Goal: Task Accomplishment & Management: Use online tool/utility

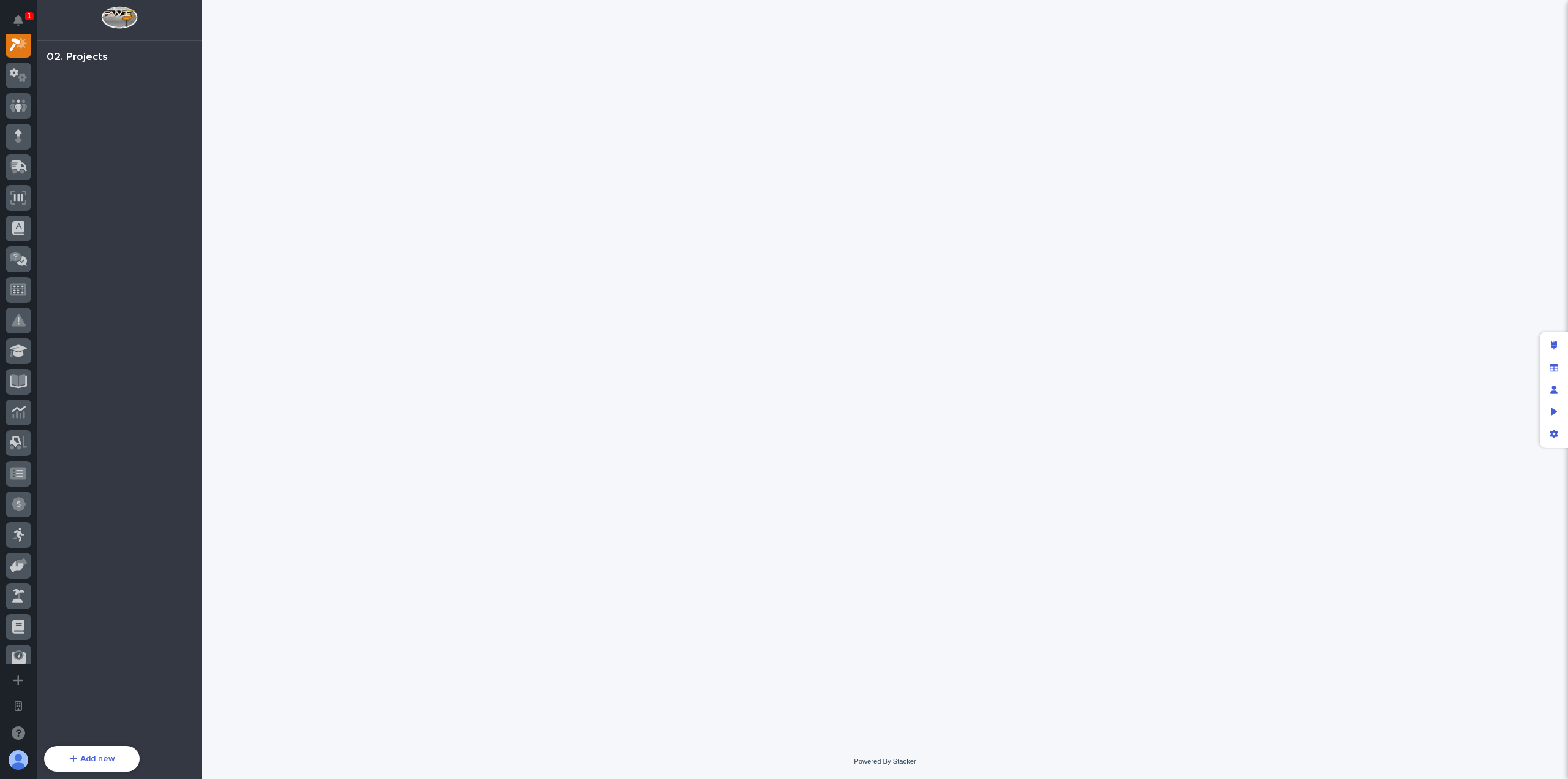
scroll to position [31, 0]
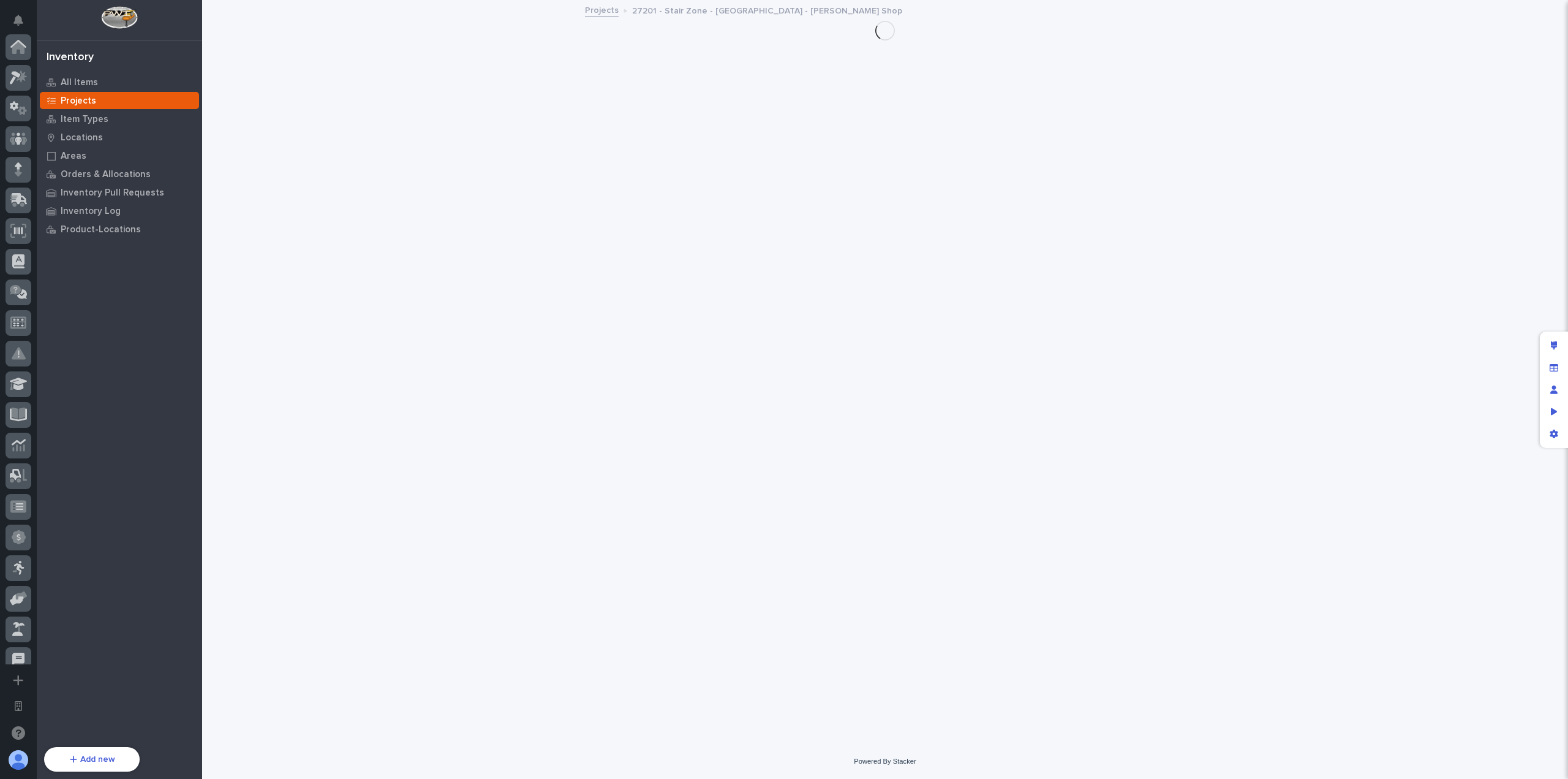
scroll to position [443, 0]
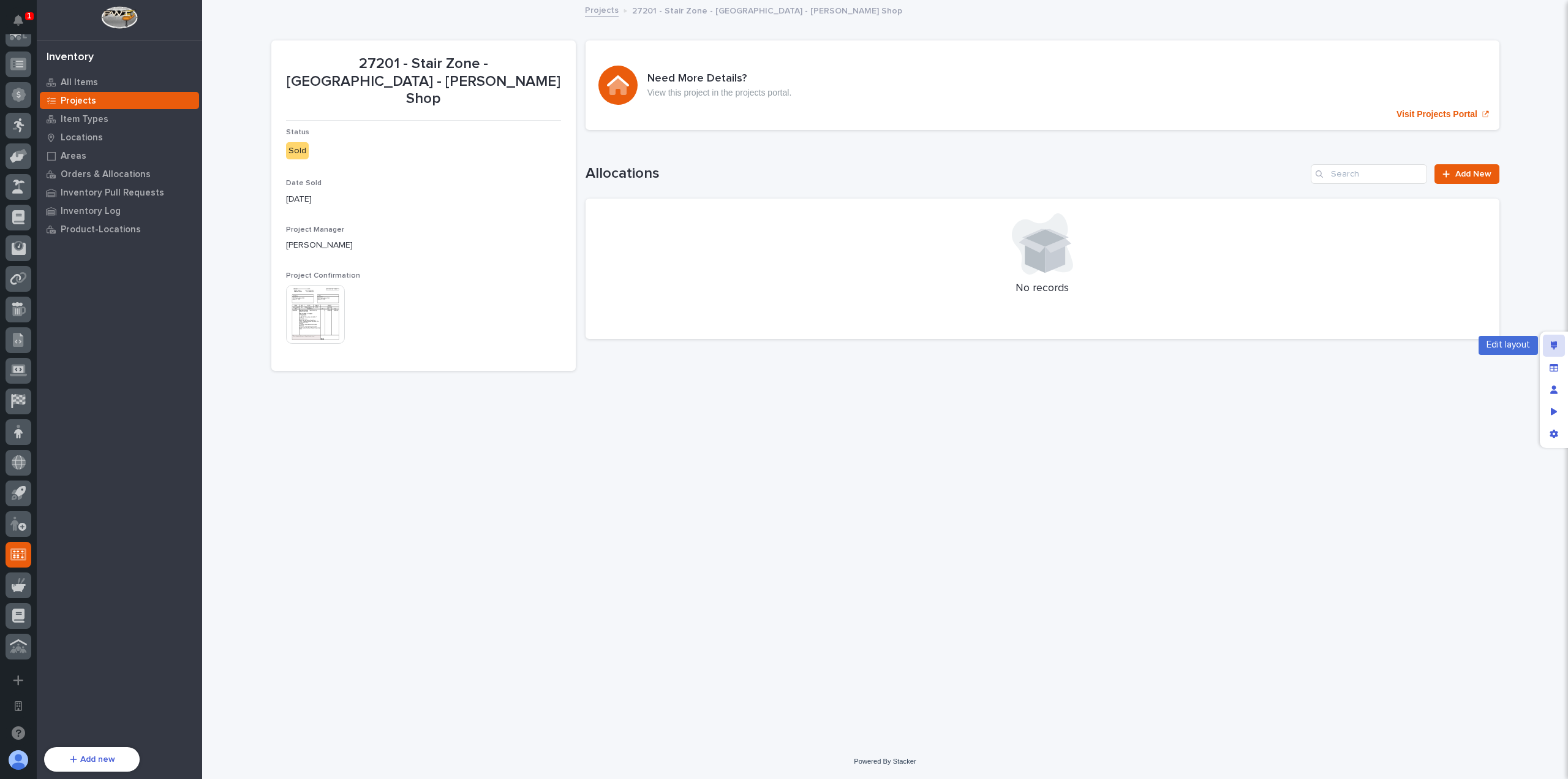
click at [1550, 346] on div "Edit layout" at bounding box center [1554, 345] width 22 height 22
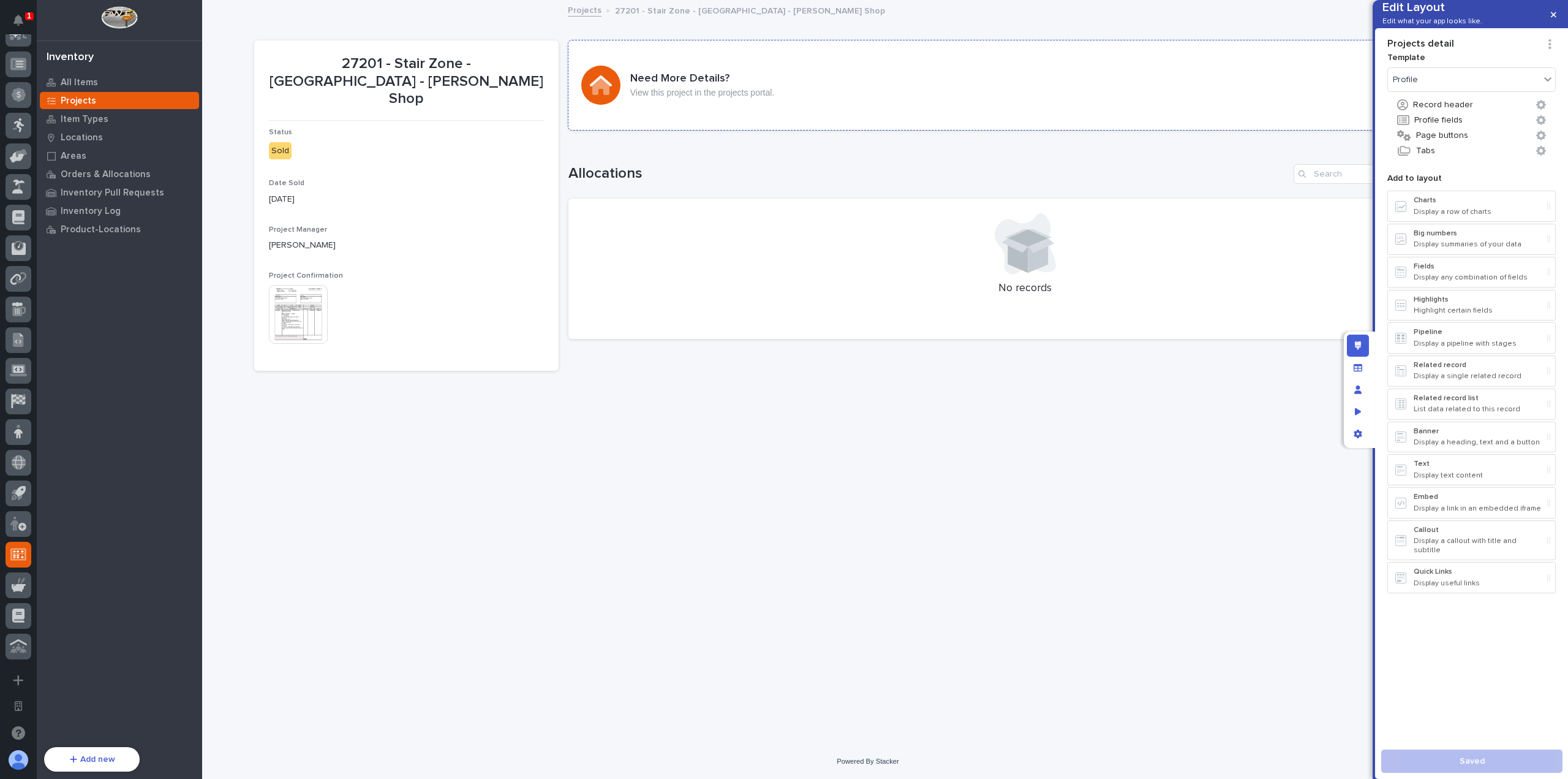
click at [991, 114] on div "Need More Details? View this project in the projects portal. Visit Projects Por…" at bounding box center [1025, 85] width 914 height 89
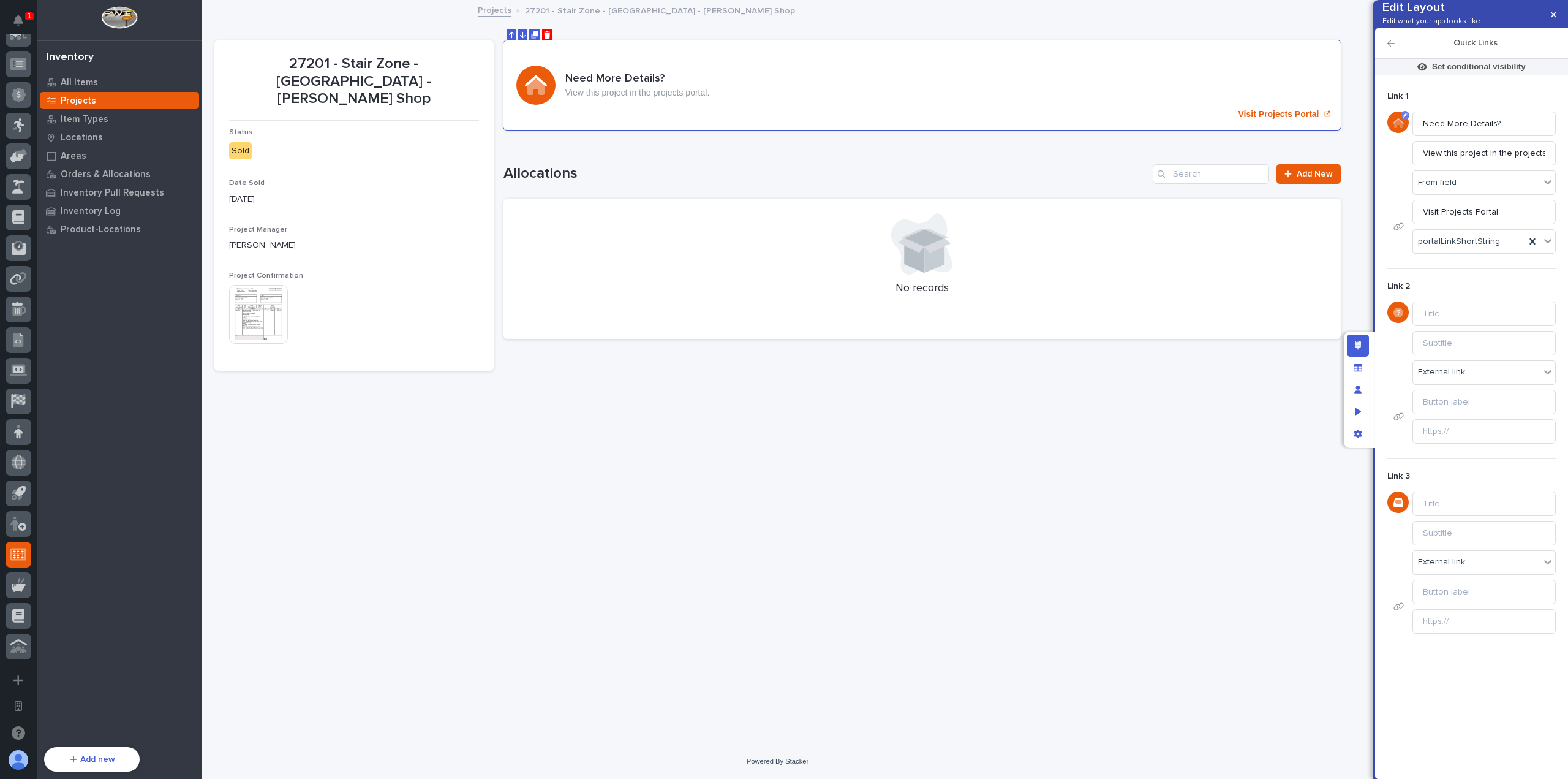
click at [1398, 124] on icon "Edit link icon" at bounding box center [1398, 121] width 11 height 6
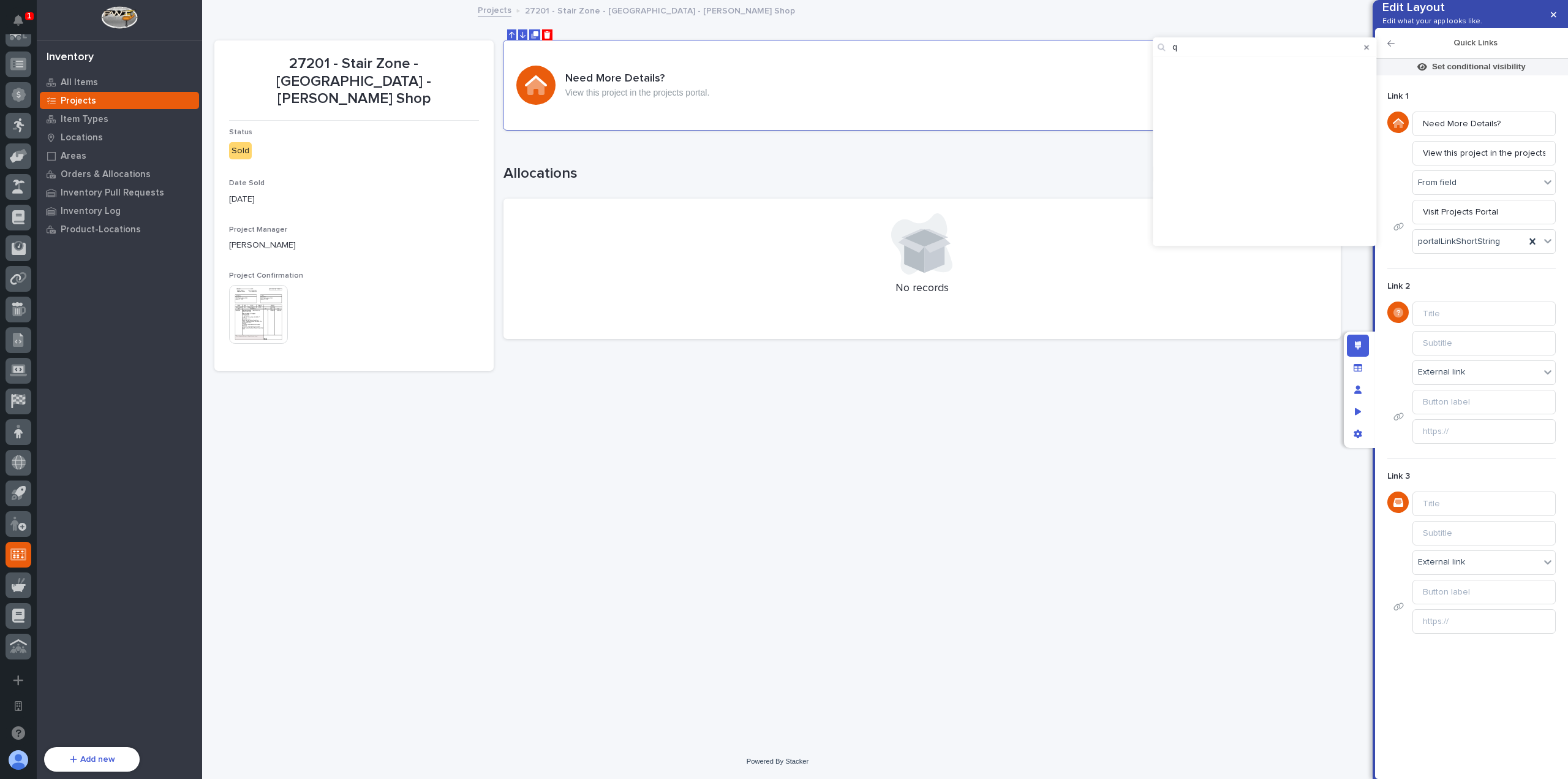
scroll to position [0, 0]
type input "question"
click at [1191, 71] on icon at bounding box center [1190, 68] width 4 height 7
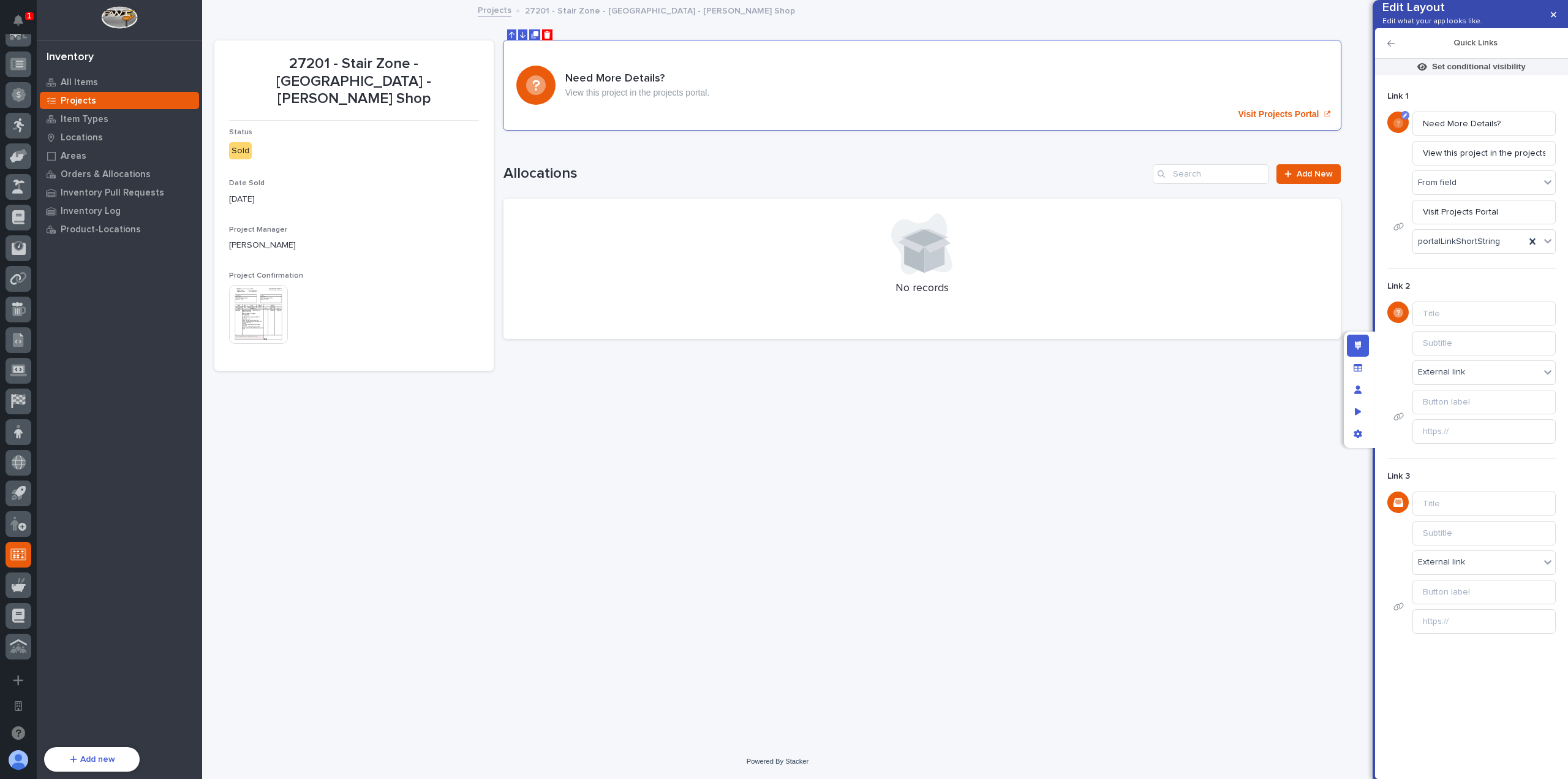
click at [1403, 118] on icon "Edit link icon" at bounding box center [1405, 114] width 5 height 5
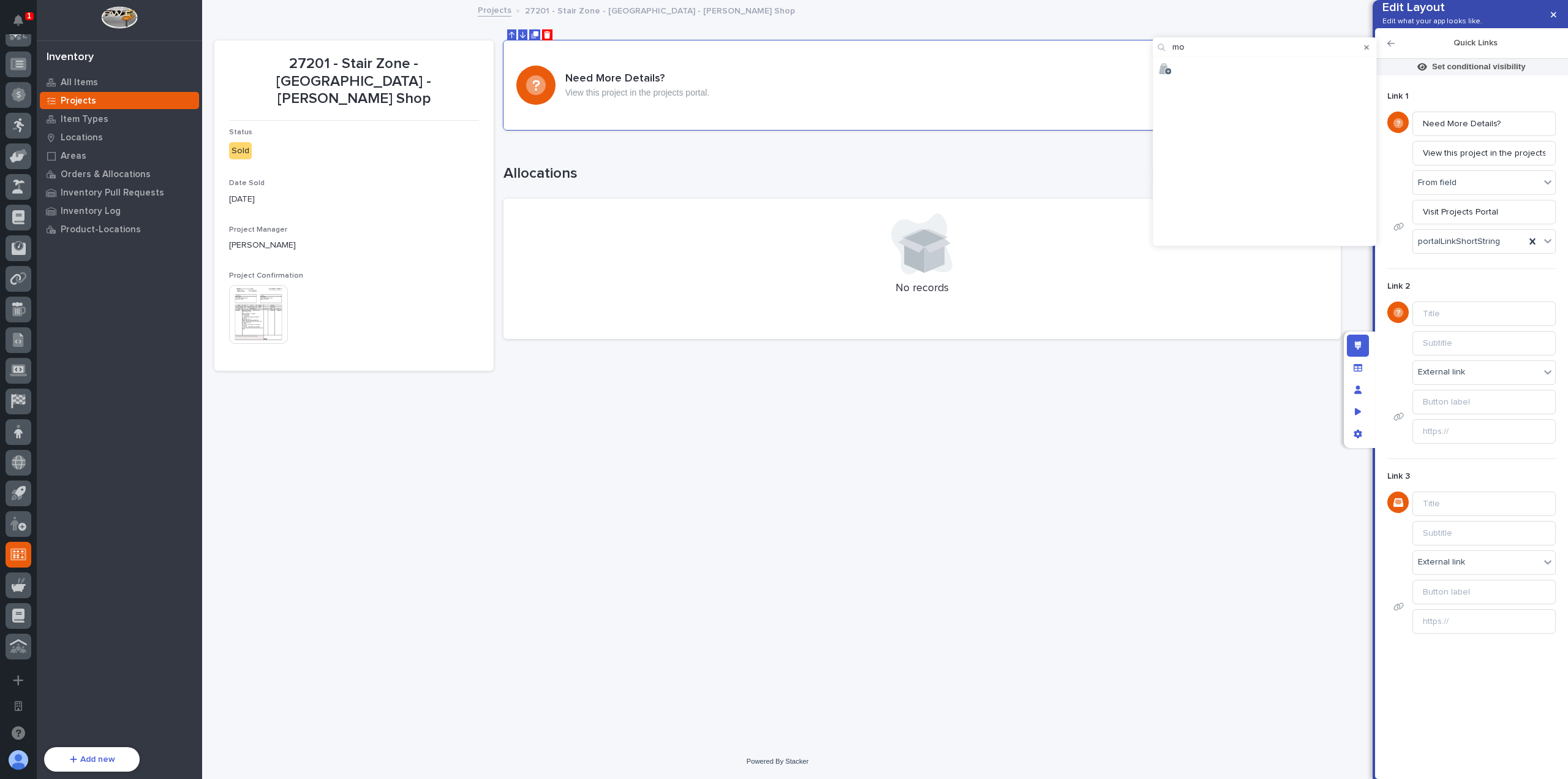
type input "m"
type input "d"
type input "i"
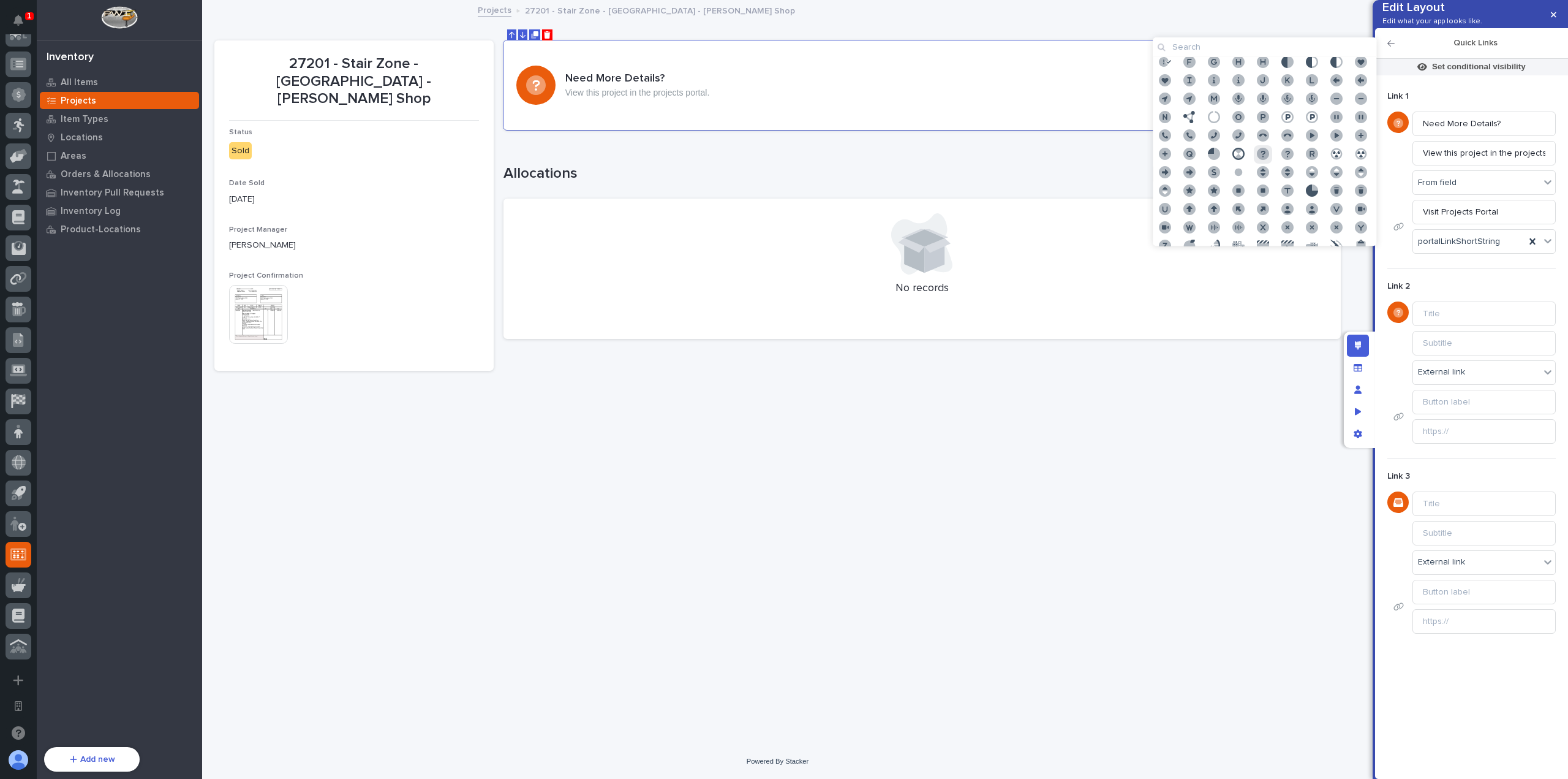
click at [1096, 141] on div "Loading... Saving… Allocations Add New No records" at bounding box center [922, 244] width 837 height 209
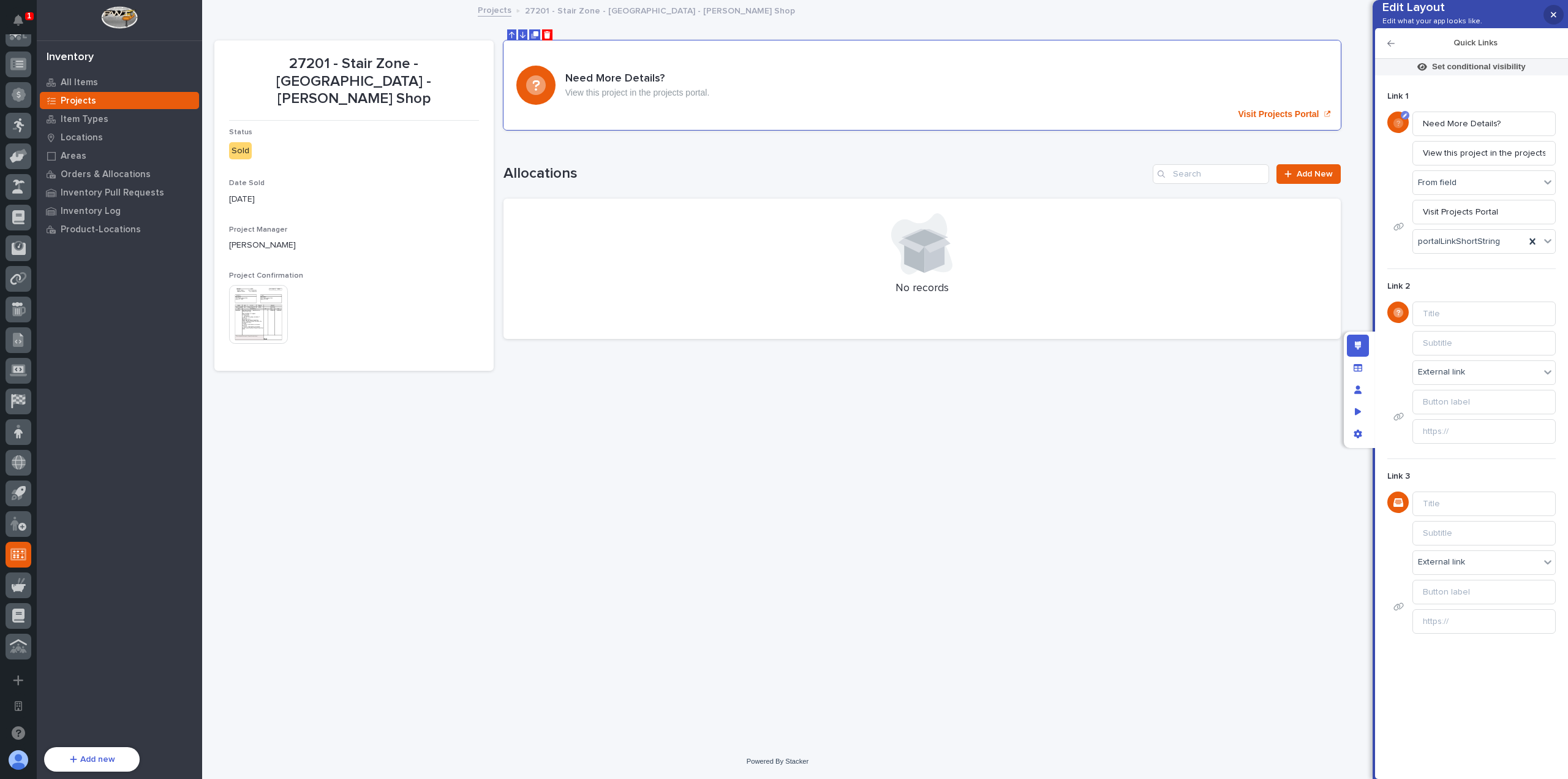
click at [1552, 12] on icon "button" at bounding box center [1555, 14] width 6 height 9
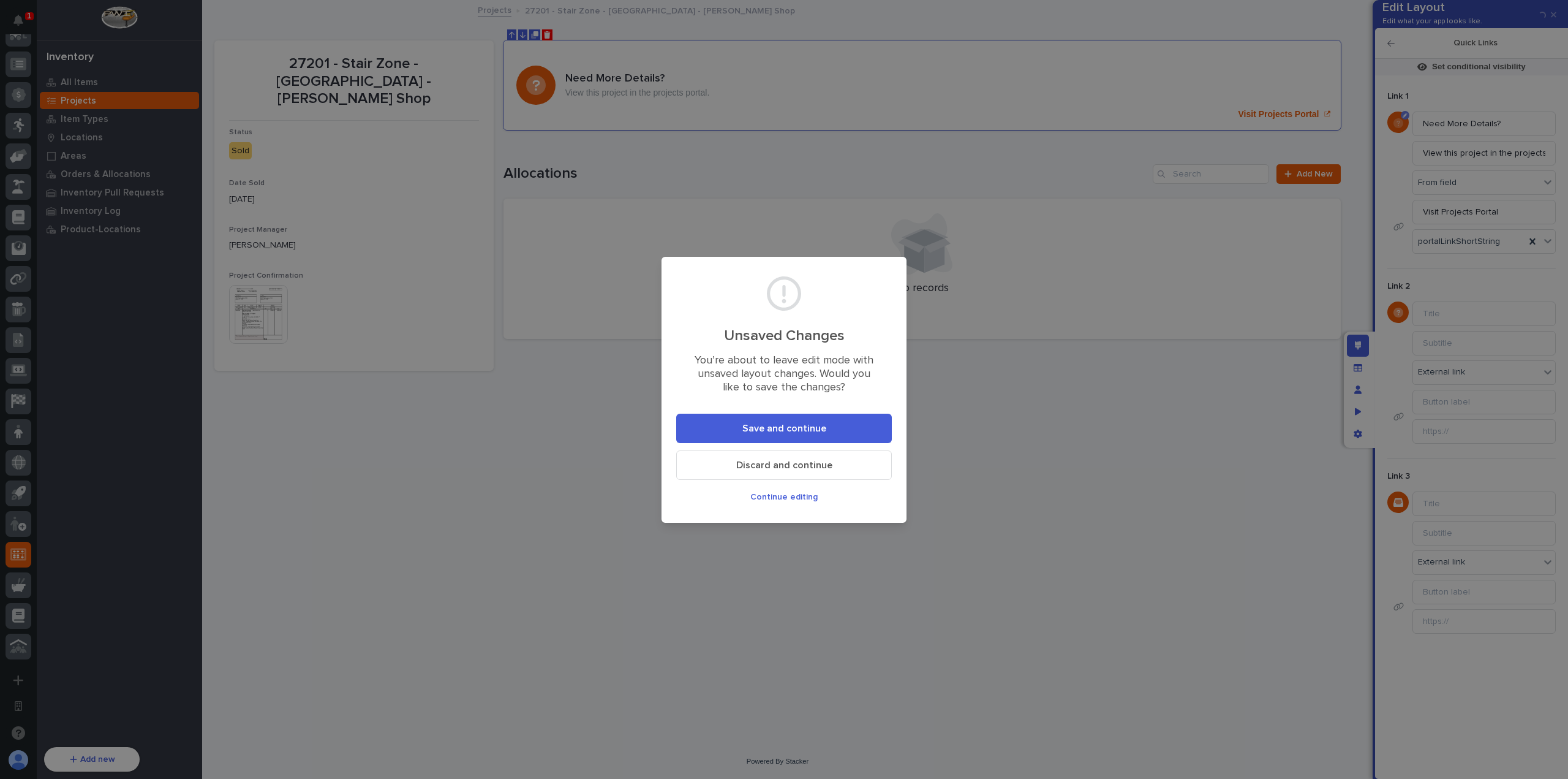
click at [736, 429] on button "Save and continue" at bounding box center [784, 428] width 216 height 30
